Goal: Task Accomplishment & Management: Manage account settings

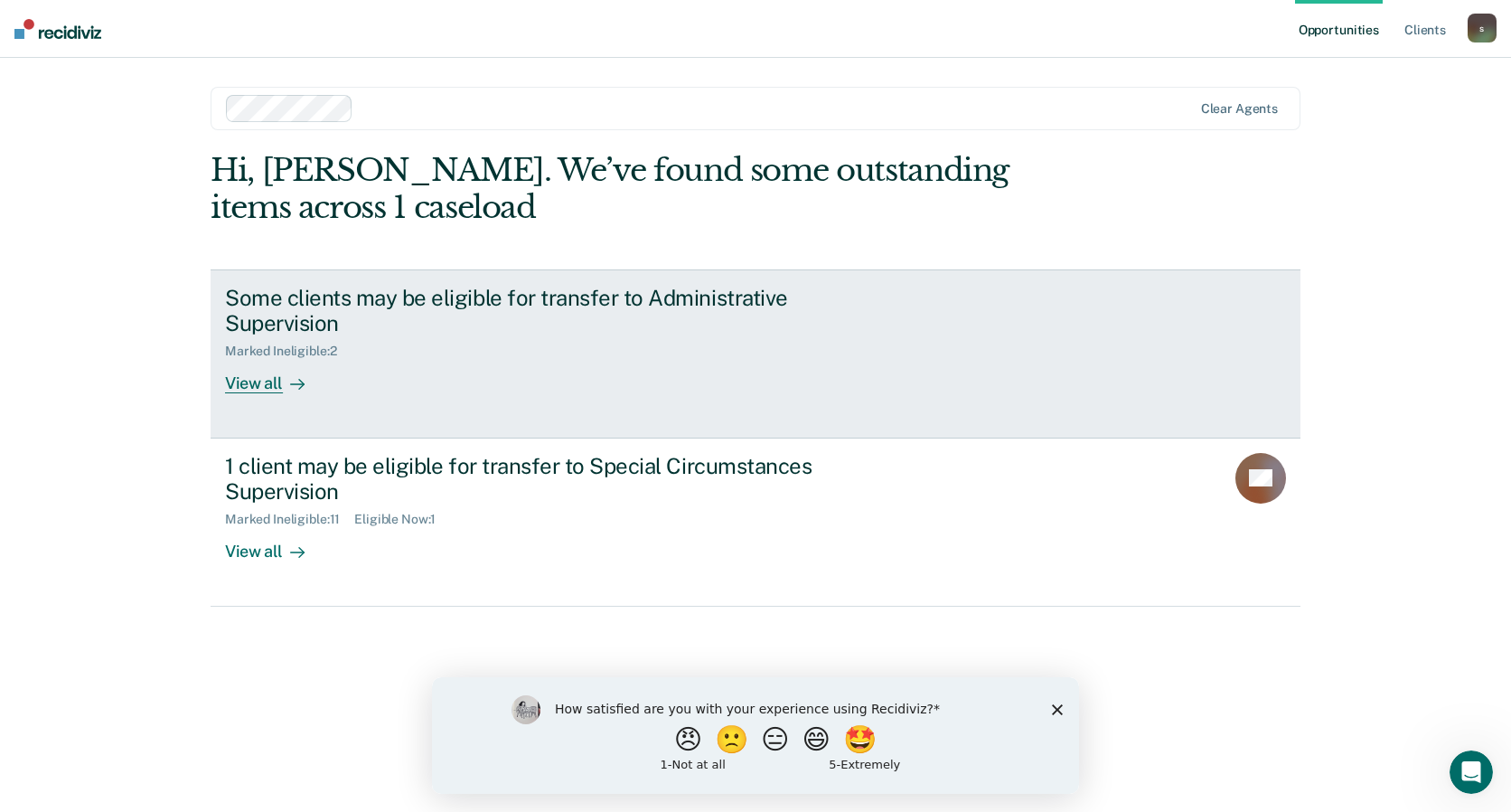
click at [247, 380] on div "View all" at bounding box center [275, 377] width 101 height 35
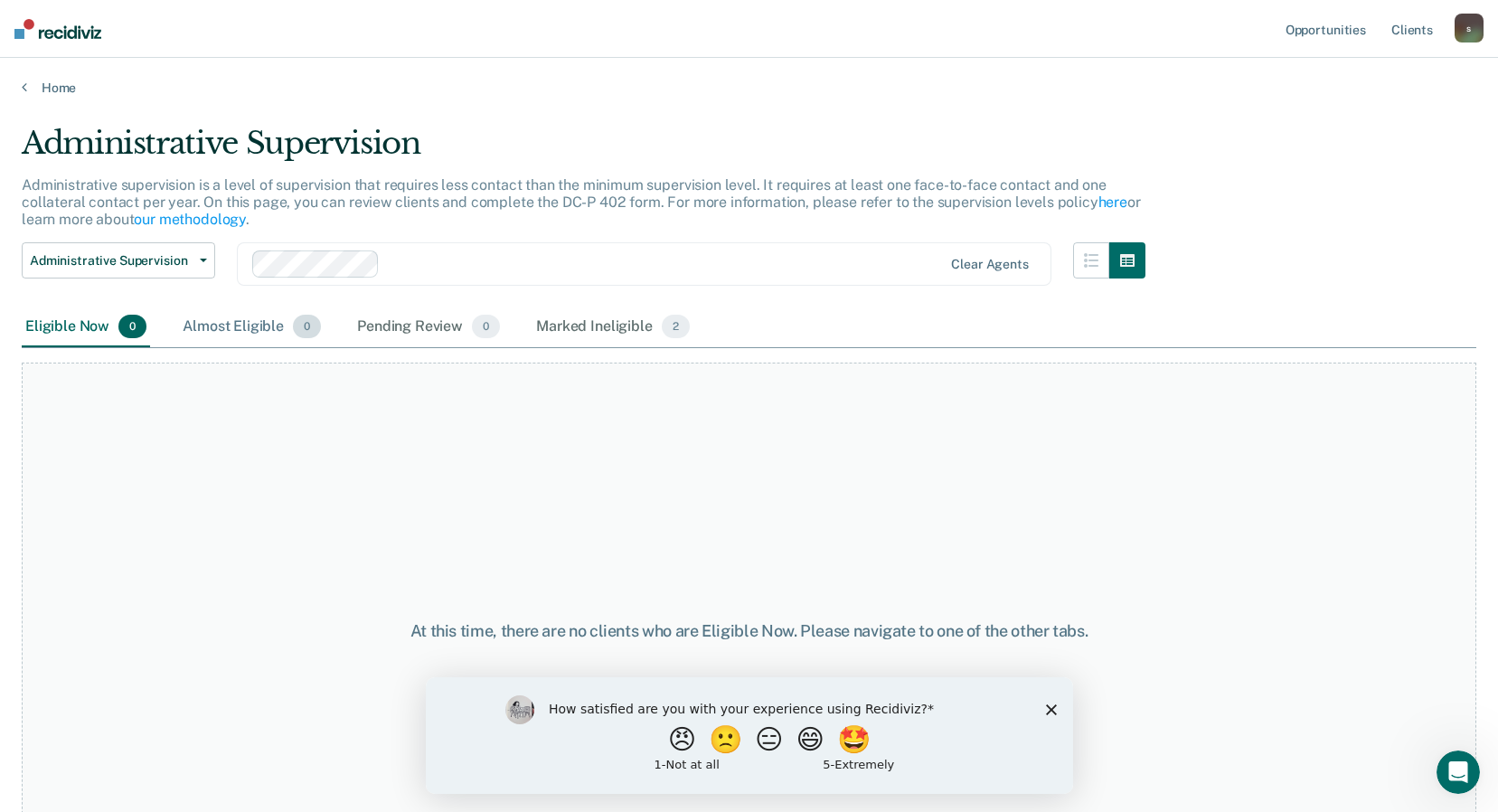
click at [235, 320] on div "Almost Eligible 0" at bounding box center [251, 327] width 145 height 40
click at [618, 321] on div "Marked Ineligible 2" at bounding box center [612, 327] width 161 height 40
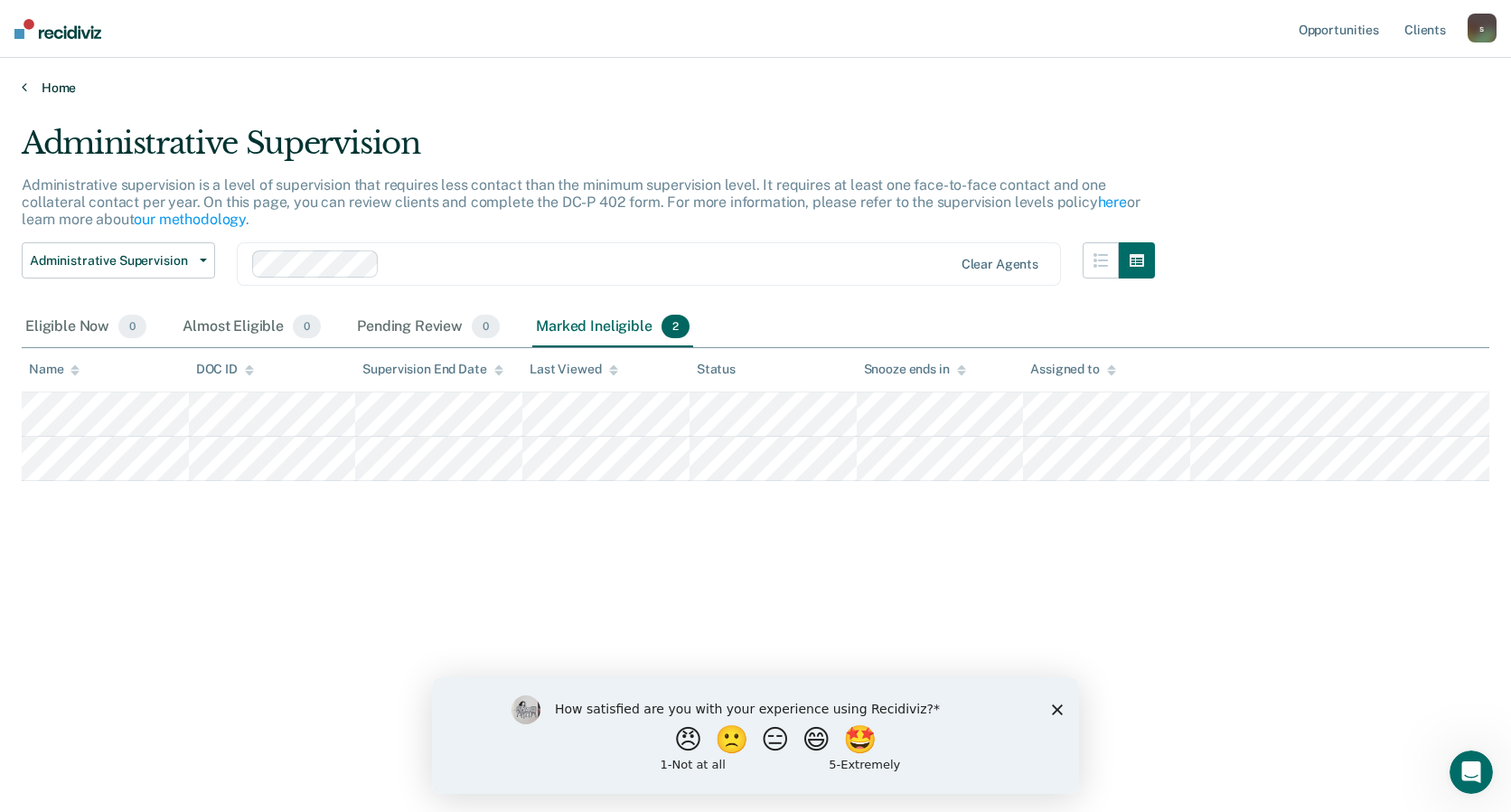
click at [63, 84] on link "Home" at bounding box center [756, 87] width 1468 height 17
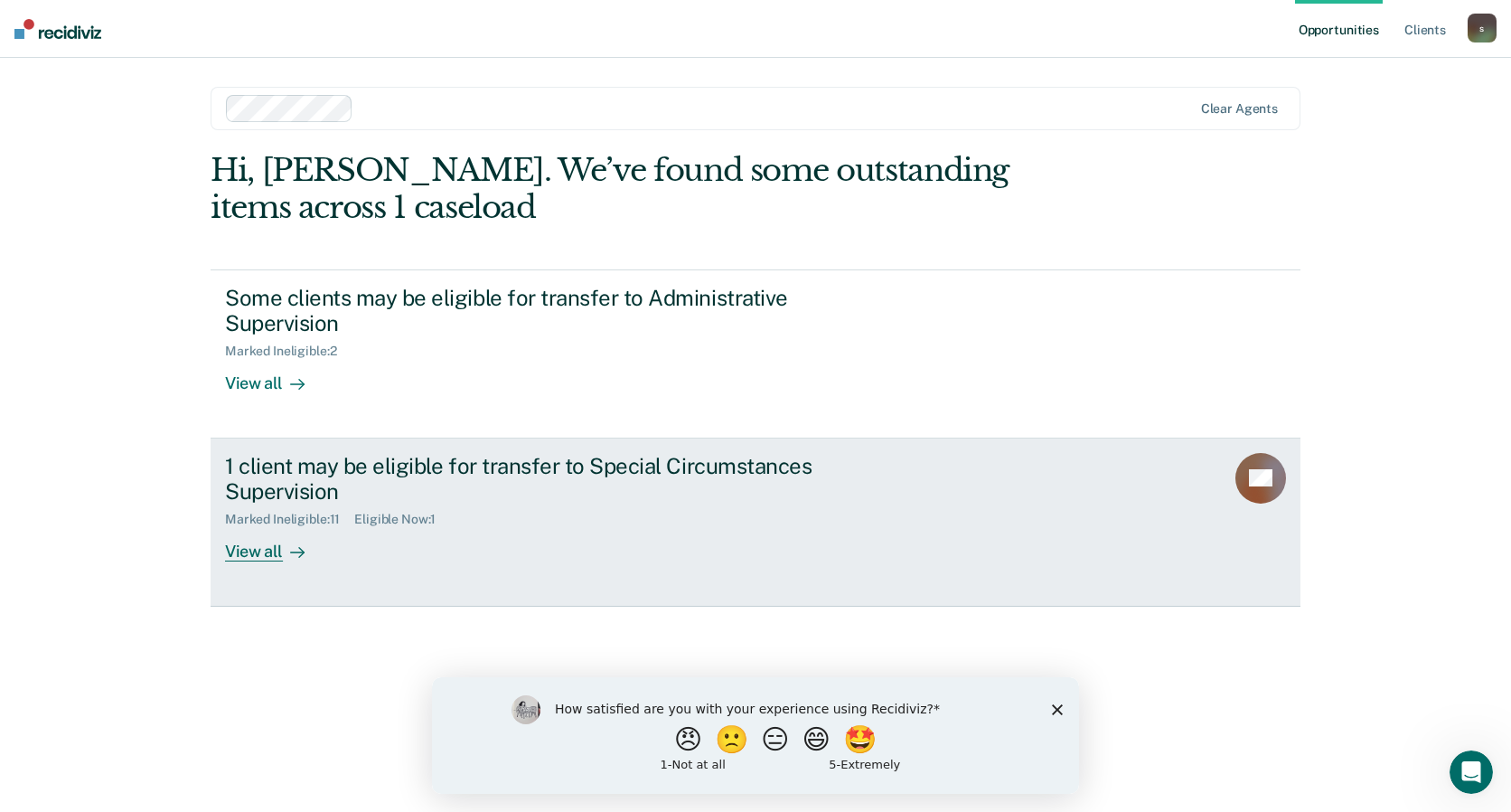
click at [250, 543] on div "View all" at bounding box center [275, 544] width 101 height 35
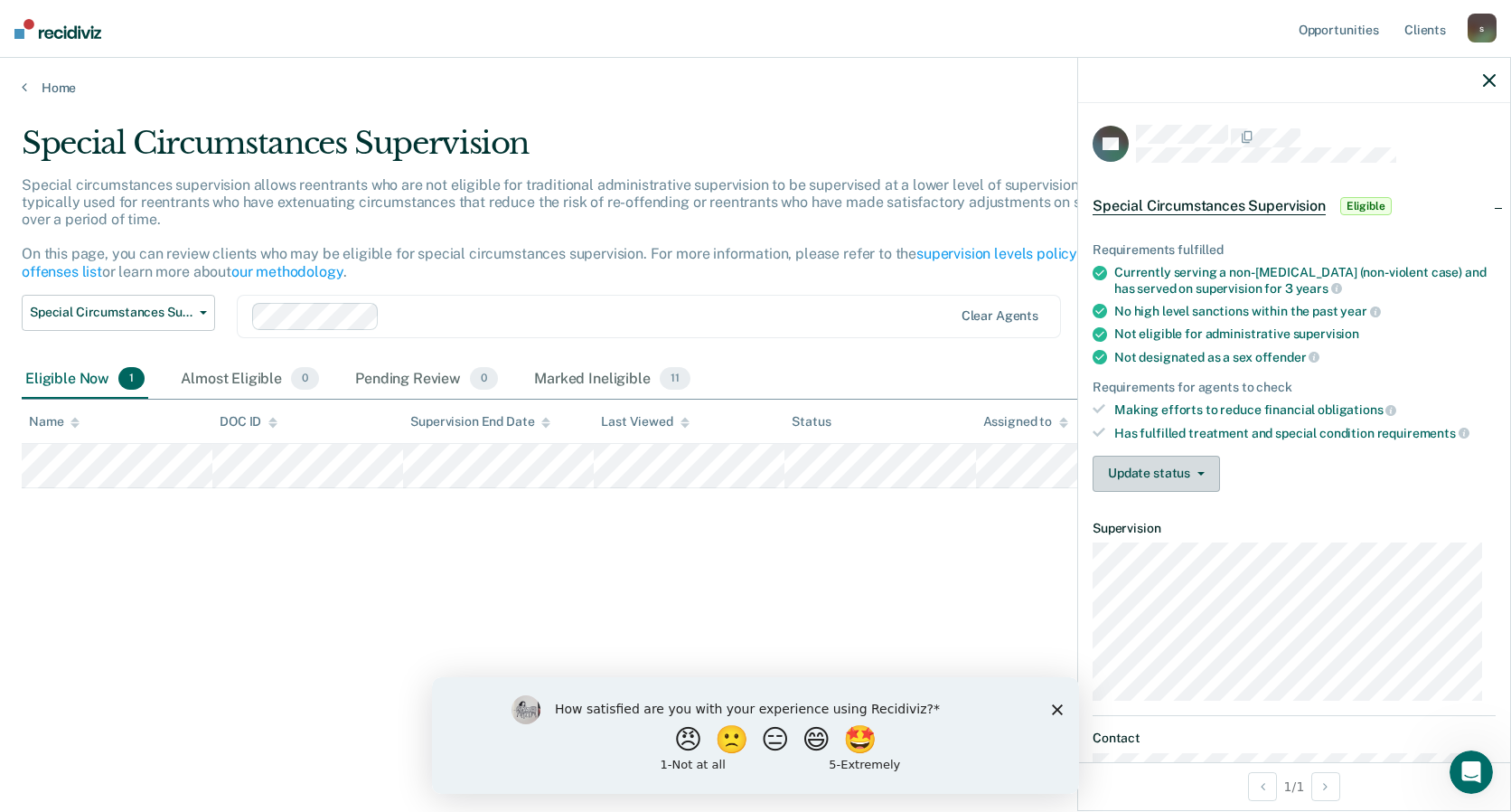
click at [1185, 467] on button "Update status" at bounding box center [1156, 473] width 127 height 36
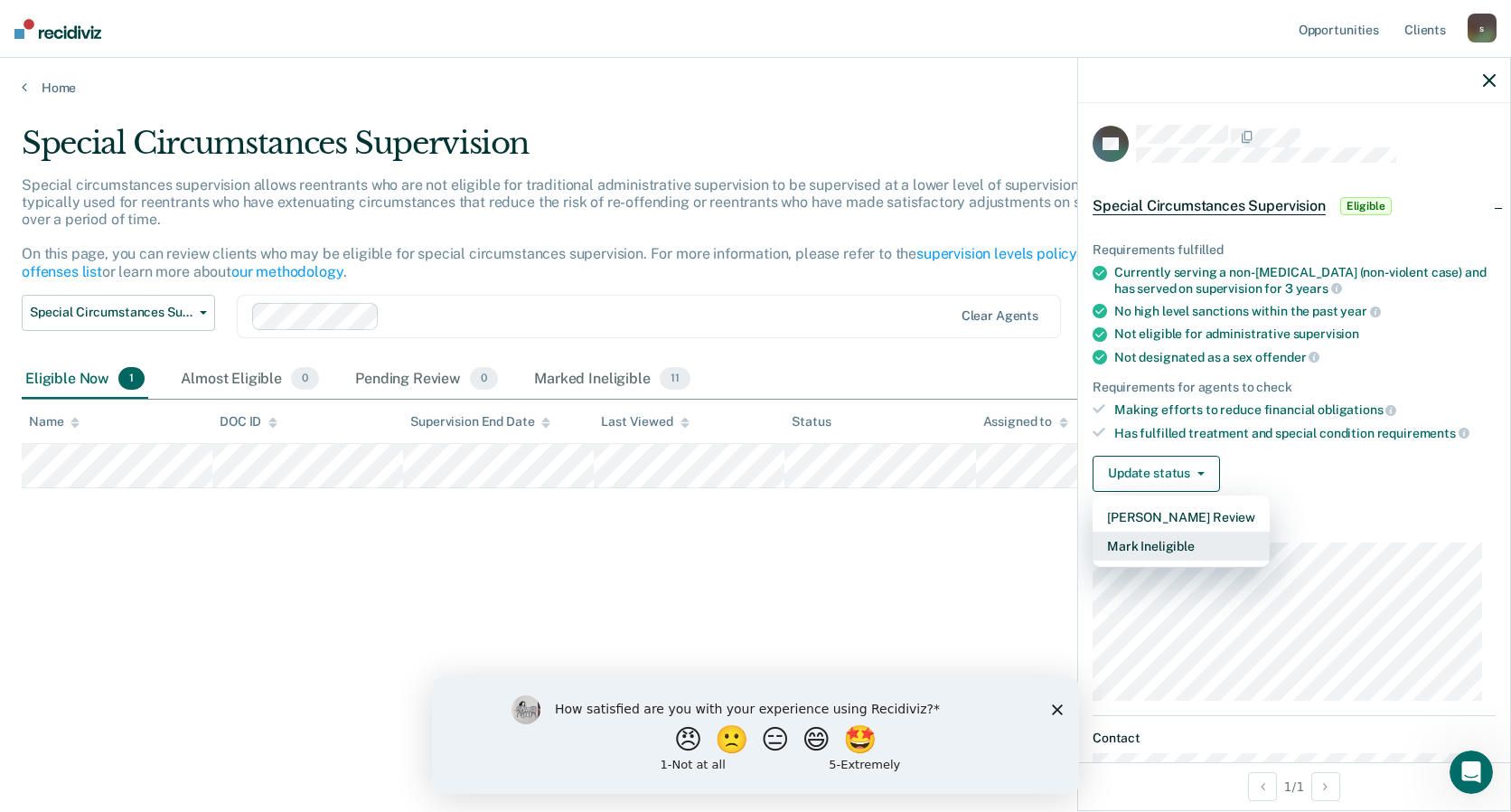
click at [1169, 543] on button "Mark Ineligible" at bounding box center [1181, 545] width 177 height 29
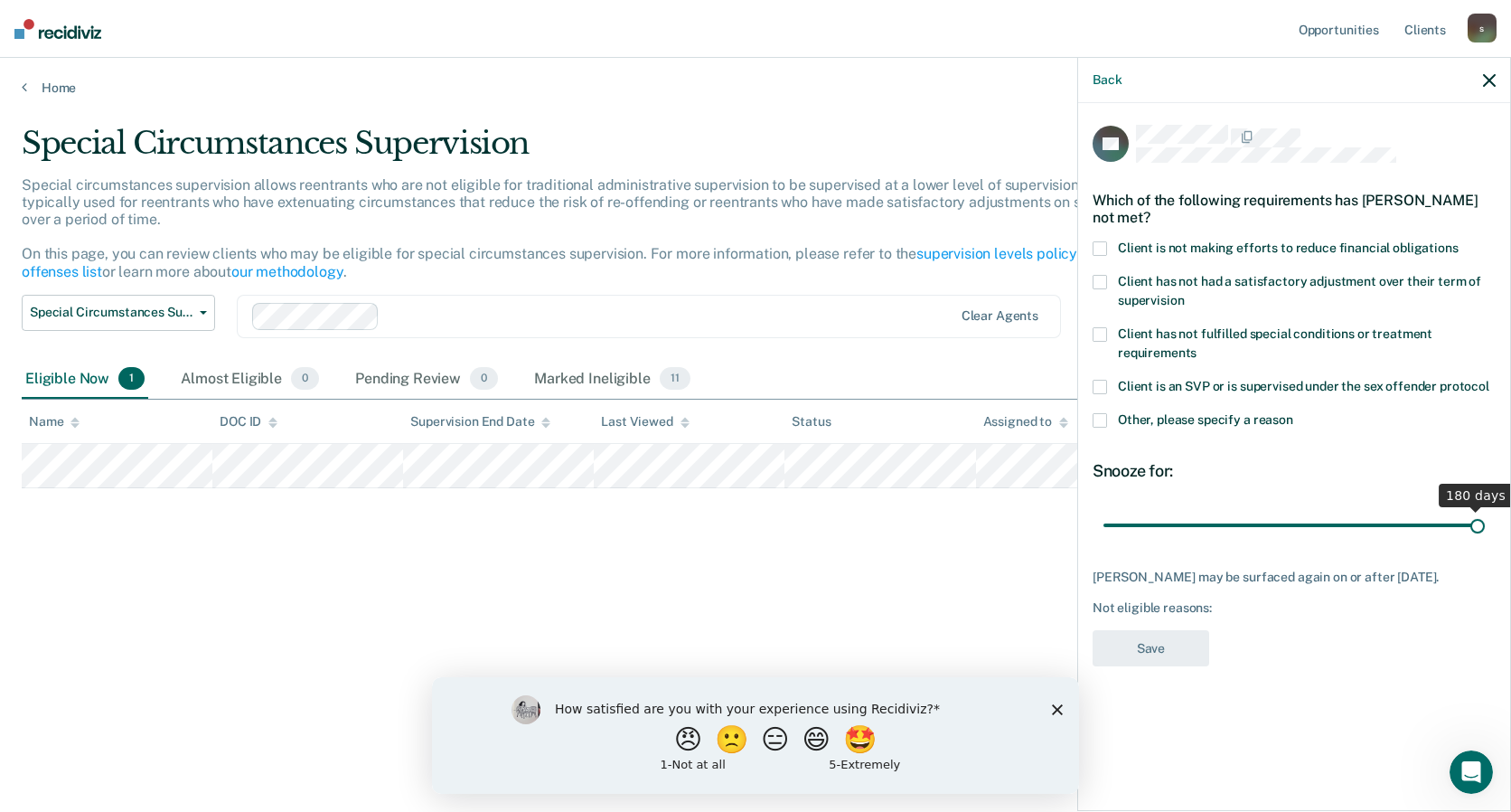
drag, startPoint x: 1169, startPoint y: 528, endPoint x: 1514, endPoint y: 518, distance: 345.1
type input "180"
click at [1485, 518] on input "range" at bounding box center [1295, 525] width 381 height 31
click at [1101, 241] on span at bounding box center [1100, 249] width 15 height 15
click at [1163, 634] on button "Save" at bounding box center [1151, 648] width 117 height 37
